Goal: Task Accomplishment & Management: Complete application form

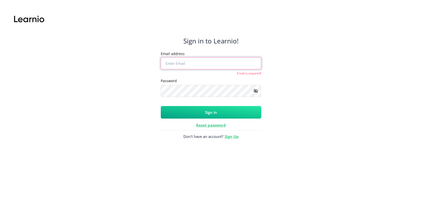
type input "[PERSON_NAME][EMAIL_ADDRESS][PERSON_NAME][DOMAIN_NAME]"
click at [215, 114] on button "Sign in" at bounding box center [211, 112] width 101 height 13
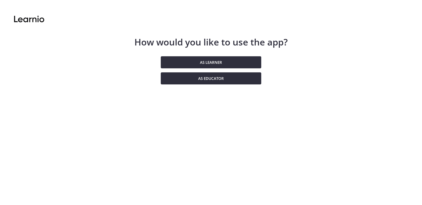
click at [187, 86] on div "How would you like to use the app? As learner As educator" at bounding box center [210, 60] width 153 height 103
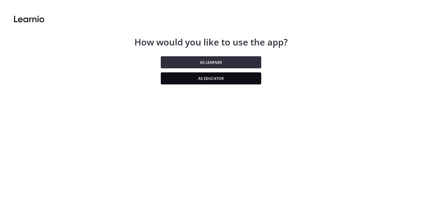
click at [185, 81] on button "As educator" at bounding box center [211, 78] width 101 height 12
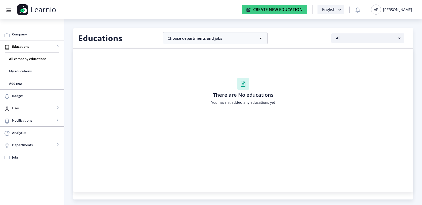
click at [13, 105] on span "User" at bounding box center [33, 108] width 43 height 6
click at [19, 119] on span "View all" at bounding box center [32, 120] width 46 height 6
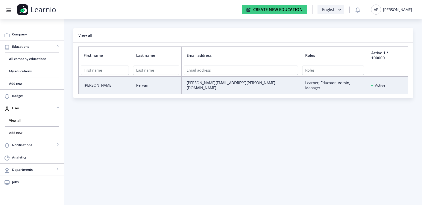
click at [19, 133] on span "Add new" at bounding box center [32, 133] width 46 height 6
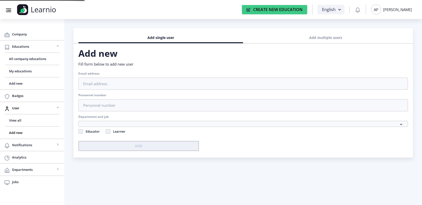
checkbox input "false"
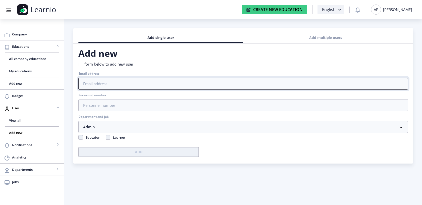
click at [153, 78] on input "Email address" at bounding box center [243, 84] width 330 height 12
paste input "[PERSON_NAME][EMAIL_ADDRESS][PERSON_NAME][DOMAIN_NAME]"
click at [79, 83] on input "[PERSON_NAME][EMAIL_ADDRESS][PERSON_NAME][DOMAIN_NAME]" at bounding box center [243, 84] width 330 height 12
type input "[PERSON_NAME][EMAIL_ADDRESS][PERSON_NAME][DOMAIN_NAME]"
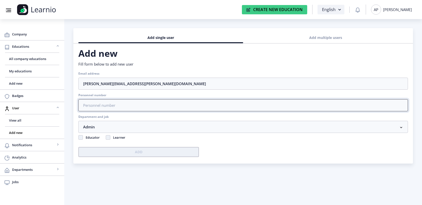
click at [96, 104] on input "Personnel number" at bounding box center [243, 105] width 330 height 12
type input "12"
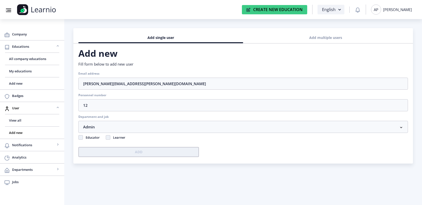
click at [84, 137] on span "Educator" at bounding box center [91, 137] width 17 height 6
click at [79, 137] on input "Educator" at bounding box center [78, 136] width 0 height 0
checkbox input "true"
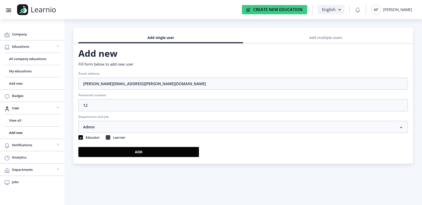
click at [107, 138] on span at bounding box center [108, 137] width 5 height 5
click at [106, 137] on input "Learner" at bounding box center [106, 136] width 0 height 0
checkbox input "true"
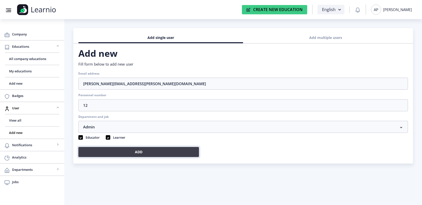
click at [131, 154] on button "Add" at bounding box center [138, 152] width 121 height 10
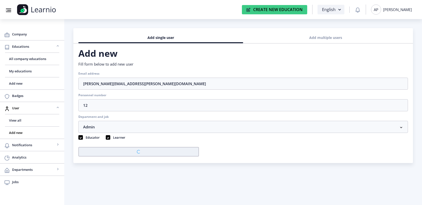
checkbox input "false"
click at [388, 9] on div "AP [PERSON_NAME]" at bounding box center [391, 10] width 41 height 10
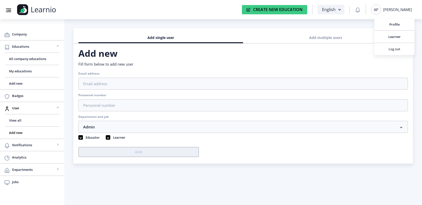
click at [388, 53] on link "Log out" at bounding box center [395, 49] width 40 height 12
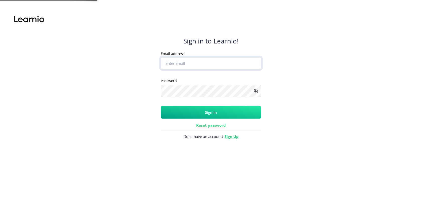
type input "[PERSON_NAME][EMAIL_ADDRESS][PERSON_NAME][DOMAIN_NAME]"
click at [208, 119] on div "Sign in to Learnio! Email address [PERSON_NAME][EMAIL_ADDRESS][PERSON_NAME][DOM…" at bounding box center [211, 91] width 101 height 164
click at [208, 114] on button "Sign in" at bounding box center [211, 112] width 101 height 13
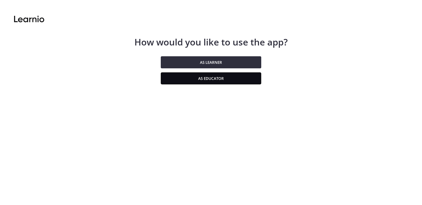
click at [210, 77] on button "As educator" at bounding box center [211, 78] width 101 height 12
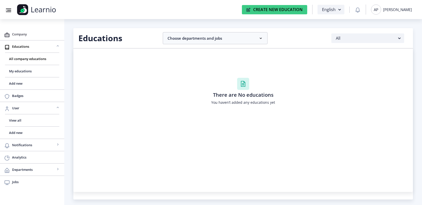
click at [24, 34] on span "Company" at bounding box center [36, 34] width 48 height 6
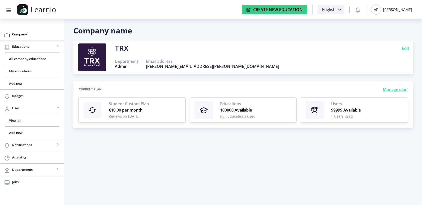
click at [134, 48] on div "TRX Edit" at bounding box center [262, 48] width 295 height 5
click at [127, 48] on div "TRX" at bounding box center [122, 48] width 14 height 5
click at [33, 38] on link "Company" at bounding box center [32, 34] width 64 height 12
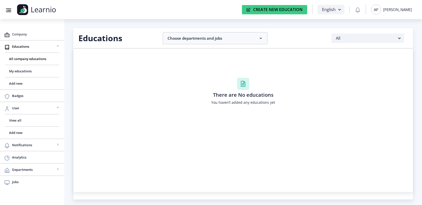
click at [25, 33] on span "Company" at bounding box center [36, 34] width 48 height 6
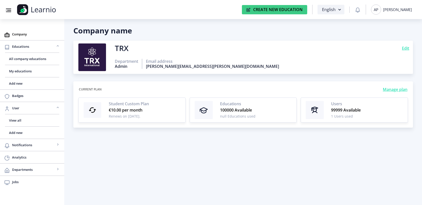
click at [402, 13] on div "AP [PERSON_NAME]" at bounding box center [391, 10] width 41 height 10
click at [392, 50] on span "Log out" at bounding box center [395, 49] width 32 height 6
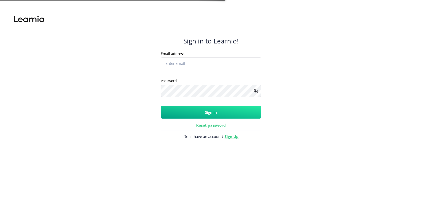
type input "[PERSON_NAME][EMAIL_ADDRESS][PERSON_NAME][DOMAIN_NAME]"
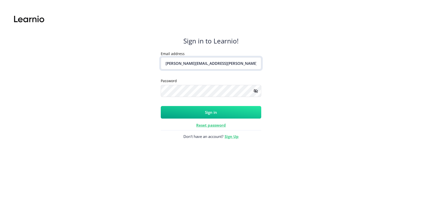
click at [222, 61] on input "[PERSON_NAME][EMAIL_ADDRESS][PERSON_NAME][DOMAIN_NAME]" at bounding box center [211, 63] width 101 height 12
click at [224, 63] on input "[PERSON_NAME][EMAIL_ADDRESS][PERSON_NAME][DOMAIN_NAME]" at bounding box center [211, 63] width 101 height 12
click at [256, 93] on rect at bounding box center [255, 90] width 5 height 5
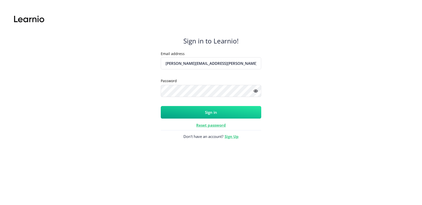
click at [217, 120] on div "Sign in to Learnio! Email address [PERSON_NAME][EMAIL_ADDRESS][PERSON_NAME][DOM…" at bounding box center [211, 91] width 101 height 164
click at [215, 113] on button "Sign in" at bounding box center [211, 112] width 101 height 13
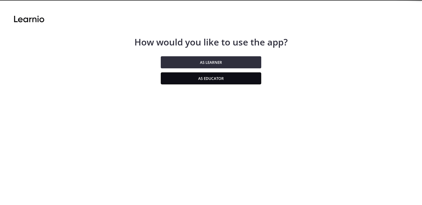
click at [186, 76] on button "As educator" at bounding box center [211, 78] width 101 height 12
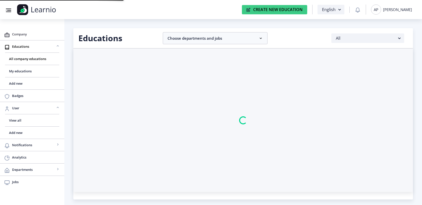
click at [29, 38] on link "Company" at bounding box center [32, 34] width 64 height 12
